Goal: Communication & Community: Answer question/provide support

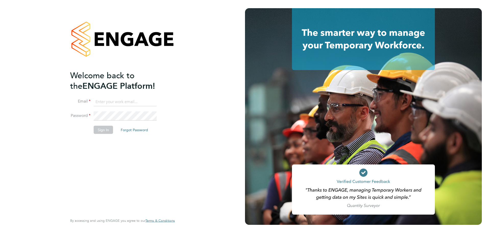
type input "jerin.aktar@morganhunt.com"
click at [105, 132] on button "Sign In" at bounding box center [103, 130] width 19 height 8
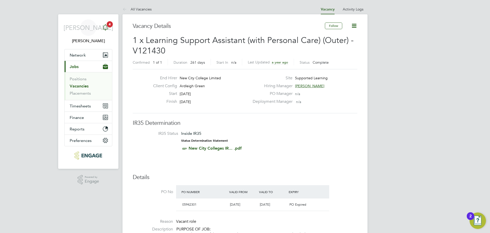
click at [113, 25] on app-alerts-badge "4" at bounding box center [109, 24] width 7 height 7
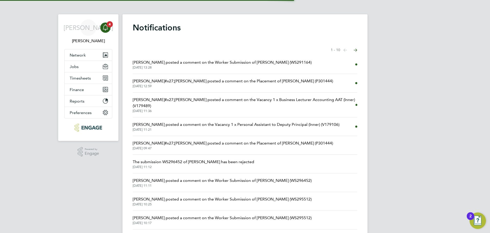
click at [171, 65] on link "Jordan Williams posted a comment on the Worker Submission of Jason Mitchell (WS…" at bounding box center [222, 64] width 179 height 10
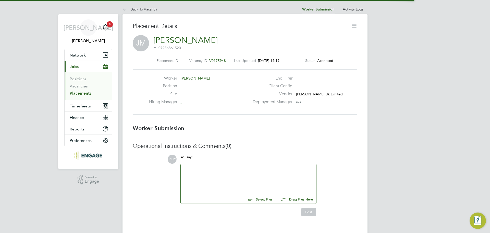
scroll to position [8, 101]
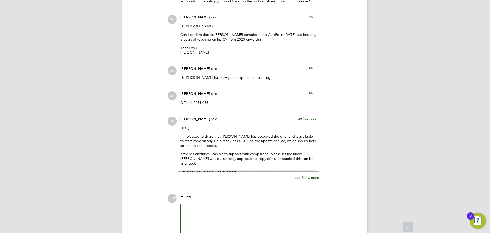
click at [298, 174] on icon at bounding box center [297, 177] width 6 height 6
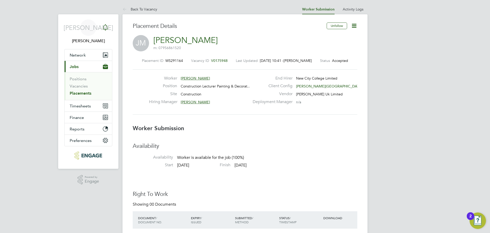
click at [106, 32] on div "Main navigation" at bounding box center [105, 27] width 10 height 10
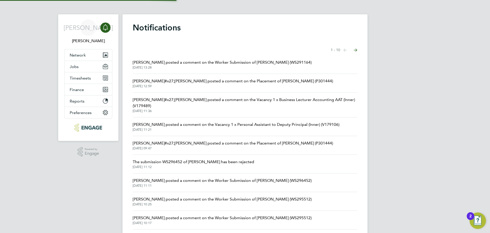
click at [156, 90] on li "Francesca O&#x27;Riordan posted a comment on the Placement of Charmaine Mclenno…" at bounding box center [245, 83] width 225 height 19
click at [236, 80] on span "[PERSON_NAME]#x27;[PERSON_NAME] posted a comment on the Placement of [PERSON_NA…" at bounding box center [233, 81] width 200 height 6
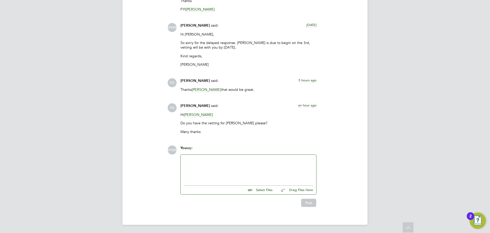
click at [259, 191] on input "file" at bounding box center [275, 188] width 77 height 7
type input "C:\fakepath\Charmaine McLennon - NCC Vetting.docx"
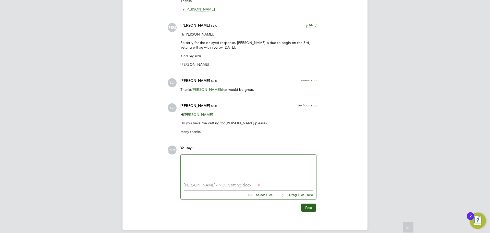
click at [260, 195] on input "file" at bounding box center [275, 193] width 77 height 7
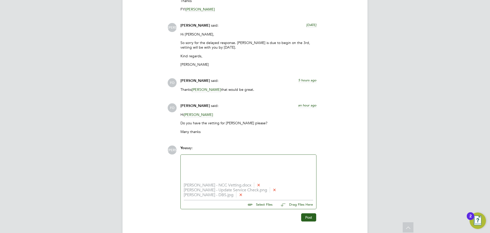
click at [212, 158] on div at bounding box center [248, 169] width 129 height 22
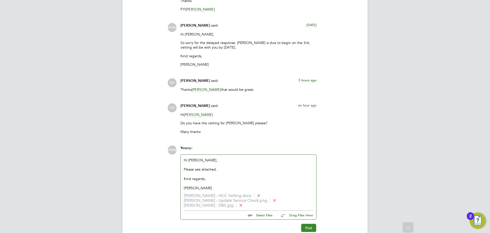
click at [307, 225] on button "Post" at bounding box center [308, 227] width 15 height 8
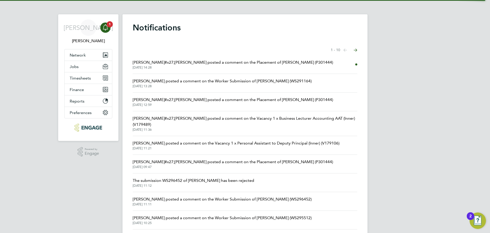
click at [190, 63] on span "[PERSON_NAME]#x27;[PERSON_NAME] posted a comment on the Placement of [PERSON_NA…" at bounding box center [233, 62] width 200 height 6
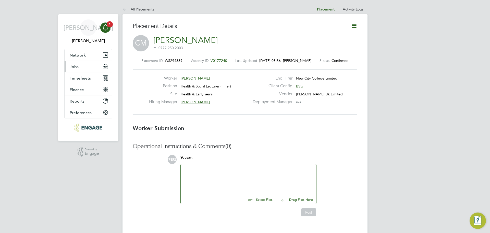
scroll to position [3, 3]
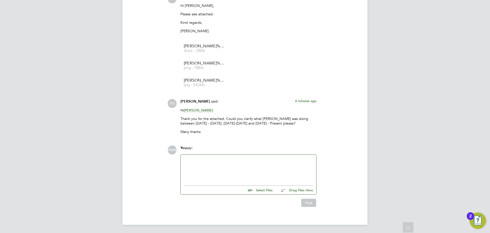
drag, startPoint x: 200, startPoint y: 124, endPoint x: 179, endPoint y: 117, distance: 21.6
click at [179, 117] on div "[PERSON_NAME] said: 6 minutes ago Hi [PERSON_NAME] Thank you for the attached. …" at bounding box center [248, 118] width 141 height 39
click at [210, 168] on div at bounding box center [248, 169] width 129 height 22
drag, startPoint x: 230, startPoint y: 119, endPoint x: 309, endPoint y: 120, distance: 79.2
click at [309, 120] on p "Thank you for the attached. Could you clarify what [PERSON_NAME] was doing betw…" at bounding box center [249, 120] width 136 height 9
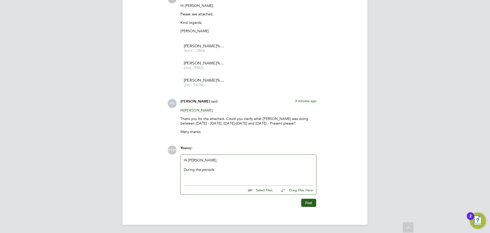
copy p "uly 2024-[DATE] and [DATE] - Present"
click at [234, 173] on div "Hi [PERSON_NAME], During the periods" at bounding box center [248, 169] width 129 height 22
click at [216, 169] on div "During the periods uly 2024-[DATE] and [DATE] - Present" at bounding box center [248, 169] width 129 height 5
click at [299, 173] on div "Hi [PERSON_NAME], During the periods [DATE]-[DATE] and [DATE] - Present" at bounding box center [248, 169] width 129 height 22
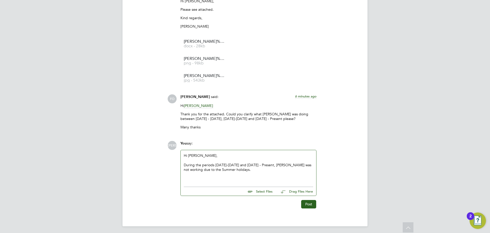
drag, startPoint x: 179, startPoint y: 120, endPoint x: 272, endPoint y: 131, distance: 93.7
click at [194, 122] on div "[PERSON_NAME] said: 6 minutes ago Hi [PERSON_NAME] Thank you for the attached. …" at bounding box center [248, 113] width 141 height 39
click at [275, 129] on p "Many thanks" at bounding box center [249, 127] width 136 height 5
drag, startPoint x: 177, startPoint y: 118, endPoint x: 227, endPoint y: 117, distance: 50.6
click at [227, 117] on div "FO [PERSON_NAME] said: 6 minutes ago Hi [PERSON_NAME] Thank you for the attache…" at bounding box center [262, 113] width 190 height 39
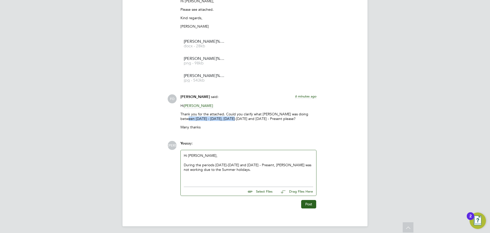
copy p "[DATE] - [DATE],"
click at [198, 181] on div at bounding box center [248, 178] width 129 height 5
click at [263, 181] on div "For the period of [DATE] - [DATE]," at bounding box center [248, 178] width 129 height 5
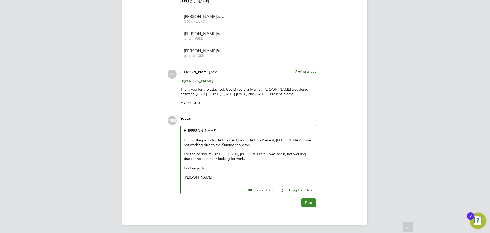
drag, startPoint x: 307, startPoint y: 200, endPoint x: 307, endPoint y: 206, distance: 5.9
click at [307, 203] on button "Post" at bounding box center [308, 202] width 15 height 8
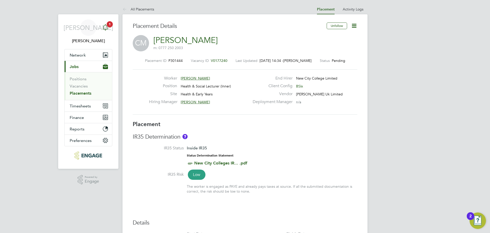
click at [110, 25] on span "1" at bounding box center [110, 24] width 6 height 6
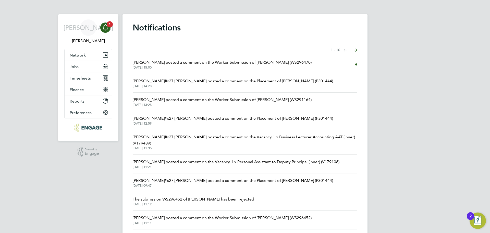
click at [188, 63] on span "[PERSON_NAME] posted a comment on the Worker Submission of [PERSON_NAME] (WS296…" at bounding box center [222, 62] width 179 height 6
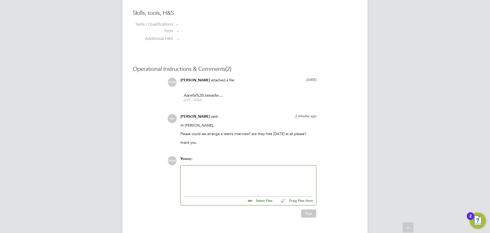
scroll to position [427, 0]
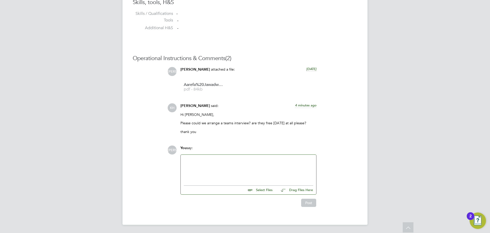
click at [212, 162] on div at bounding box center [248, 169] width 129 height 22
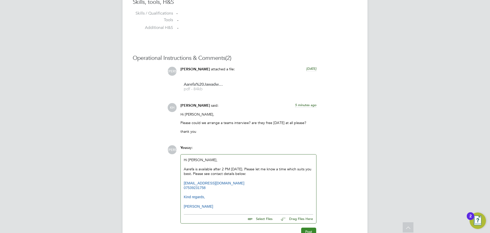
click at [312, 229] on button "Post" at bounding box center [308, 231] width 15 height 8
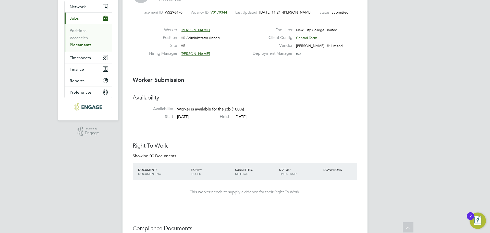
scroll to position [0, 0]
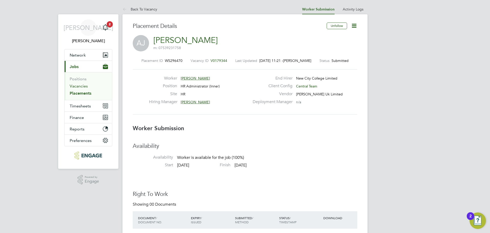
click at [83, 85] on link "Vacancies" at bounding box center [79, 85] width 18 height 5
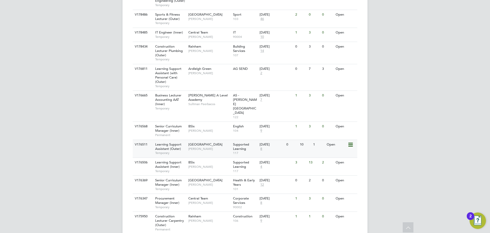
scroll to position [526, 0]
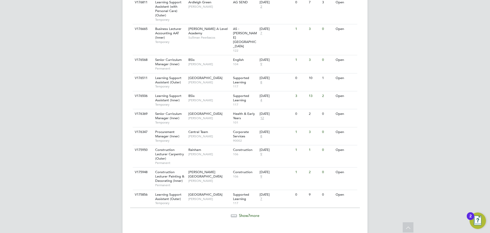
click at [236, 205] on div "Show 7 more" at bounding box center [245, 211] width 230 height 13
click at [240, 213] on div "Show 7 more" at bounding box center [245, 215] width 230 height 5
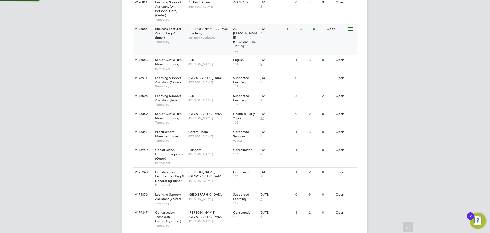
scroll to position [511, 0]
